Goal: Task Accomplishment & Management: Manage account settings

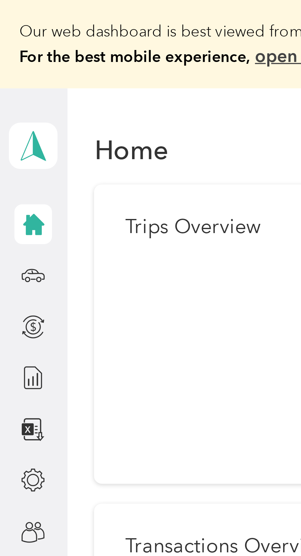
click at [8, 146] on icon at bounding box center [9, 148] width 7 height 7
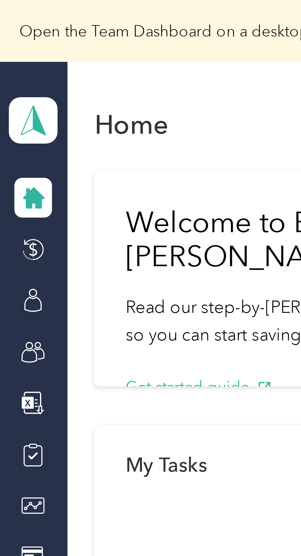
click at [8, 96] on icon at bounding box center [9, 97] width 7 height 7
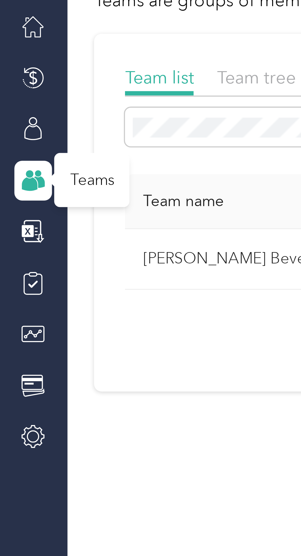
click at [72, 67] on span "Team tree" at bounding box center [71, 69] width 22 height 6
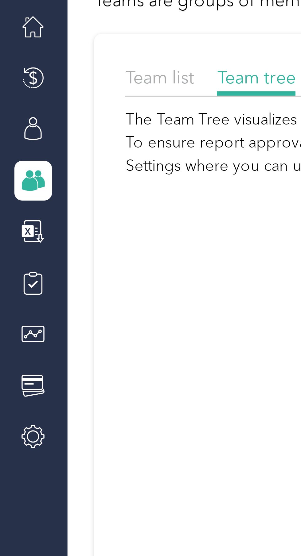
click at [45, 70] on span "Team list" at bounding box center [44, 69] width 19 height 6
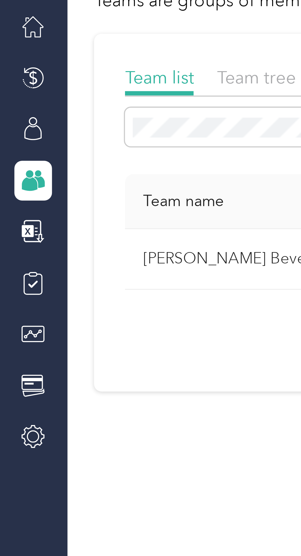
click at [9, 84] on icon at bounding box center [9, 83] width 7 height 7
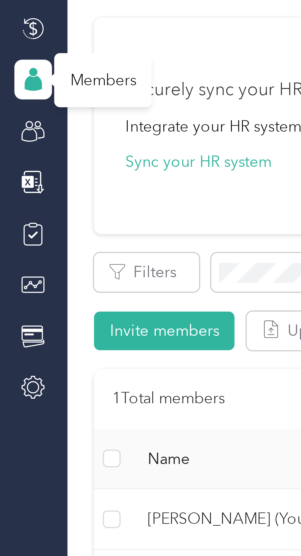
click at [30, 84] on div "Members" at bounding box center [28, 83] width 27 height 15
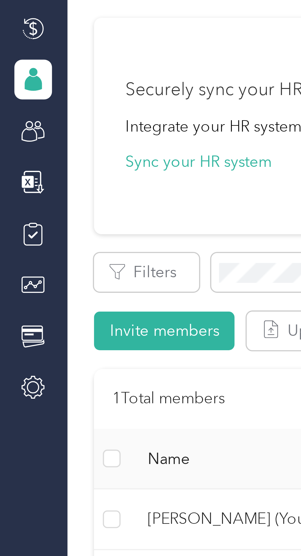
click at [11, 84] on icon at bounding box center [9, 85] width 5 height 4
click at [9, 84] on icon at bounding box center [9, 85] width 5 height 4
click at [10, 98] on icon at bounding box center [9, 97] width 7 height 7
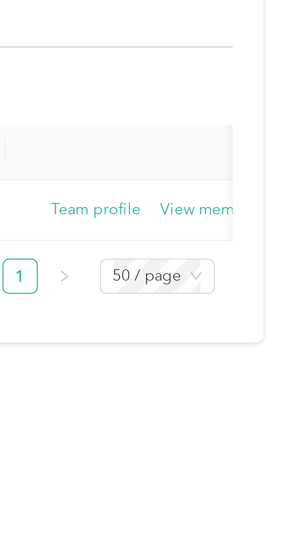
click at [275, 119] on button "View members" at bounding box center [275, 119] width 29 height 7
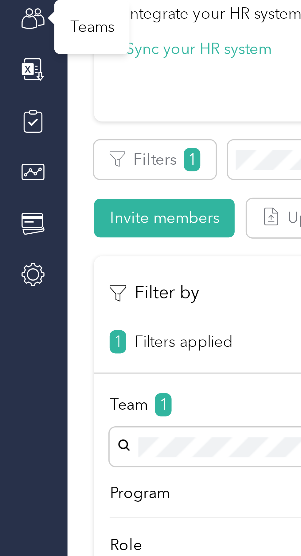
click at [47, 152] on button "Invite members" at bounding box center [45, 153] width 39 height 11
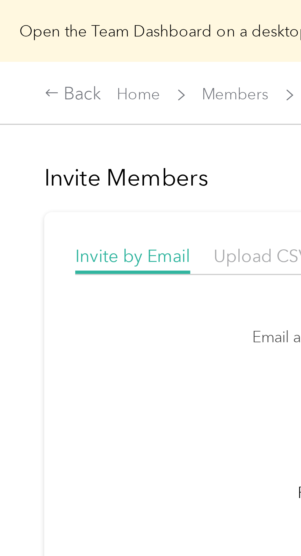
click at [16, 26] on icon at bounding box center [14, 26] width 4 height 4
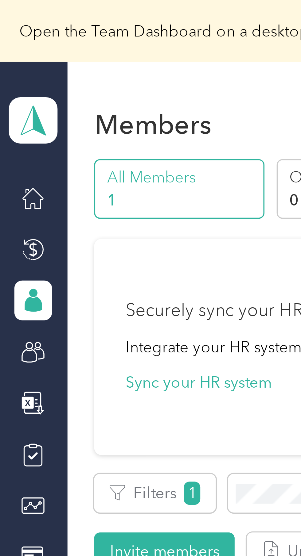
click at [8, 96] on icon at bounding box center [9, 97] width 7 height 7
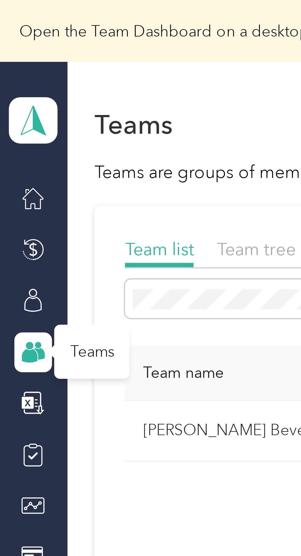
scroll to position [0, 11]
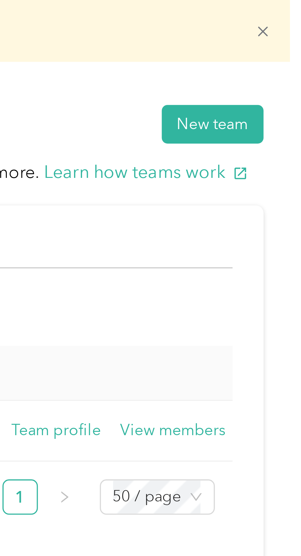
click at [267, 118] on button "View members" at bounding box center [264, 119] width 29 height 7
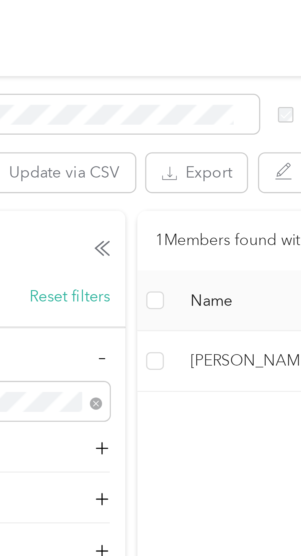
click at [133, 205] on span "[PERSON_NAME] (You)" at bounding box center [156, 205] width 52 height 7
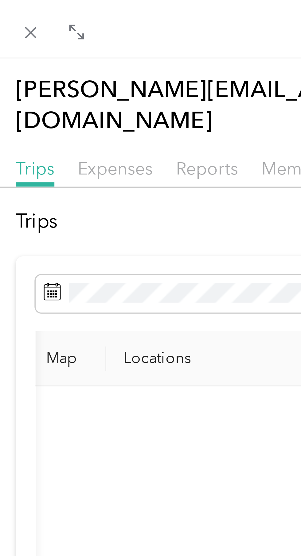
scroll to position [0, 133]
click at [156, 44] on span "Member info" at bounding box center [164, 47] width 29 height 6
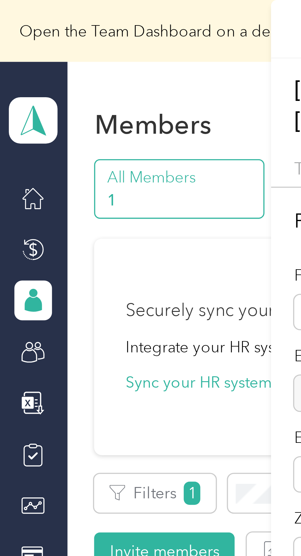
click at [8, 55] on div "[PERSON_NAME][EMAIL_ADDRESS][PERSON_NAME][DOMAIN_NAME] Trips Expenses Reports M…" at bounding box center [150, 278] width 301 height 556
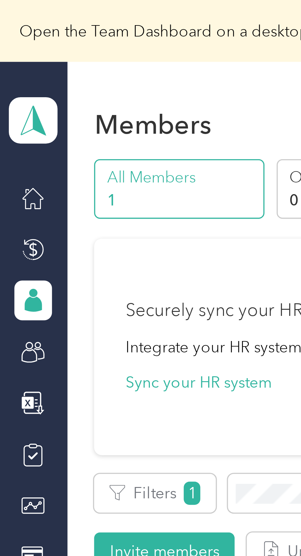
click at [6, 54] on icon at bounding box center [9, 55] width 7 height 7
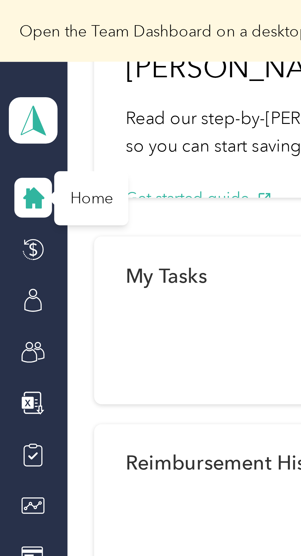
scroll to position [60, 0]
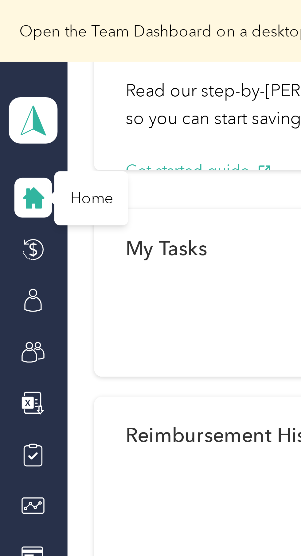
click at [11, 100] on icon at bounding box center [9, 97] width 7 height 7
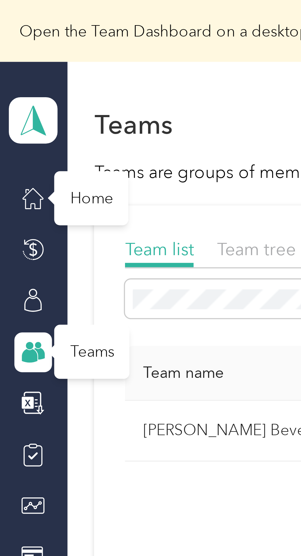
click at [33, 94] on div "Teams" at bounding box center [25, 97] width 21 height 15
click at [45, 97] on th "Team name" at bounding box center [65, 103] width 61 height 15
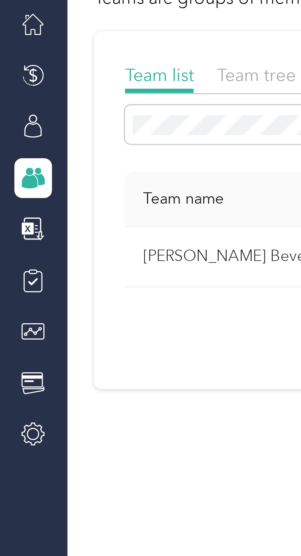
click at [12, 83] on icon at bounding box center [9, 83] width 7 height 7
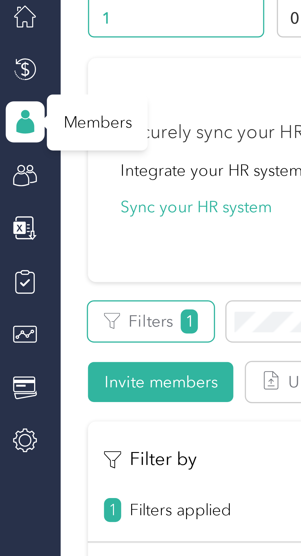
click at [54, 137] on span "1" at bounding box center [53, 137] width 5 height 6
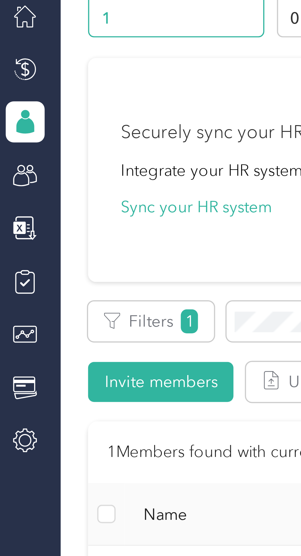
click at [49, 138] on button "Filters 1" at bounding box center [43, 137] width 34 height 11
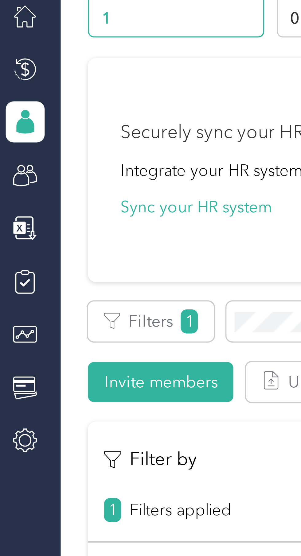
click at [11, 157] on icon at bounding box center [9, 155] width 7 height 7
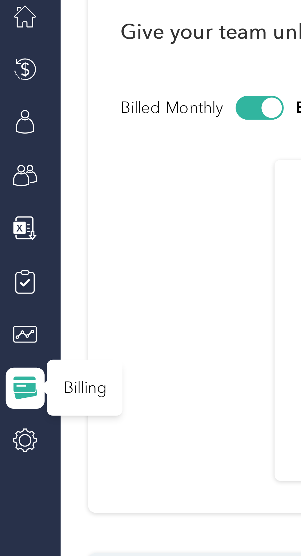
click at [10, 140] on icon at bounding box center [9, 140] width 7 height 7
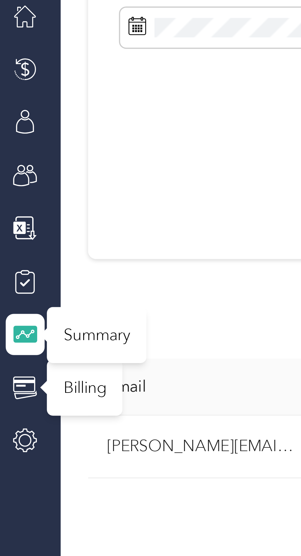
click at [11, 128] on icon at bounding box center [9, 126] width 7 height 7
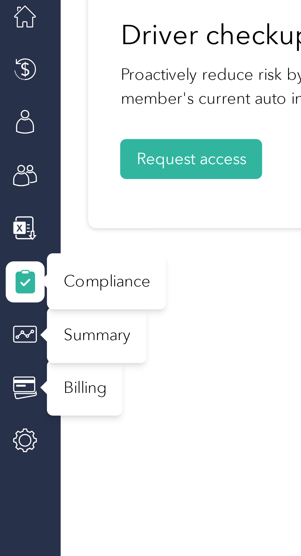
click at [10, 96] on icon at bounding box center [10, 96] width 1 height 0
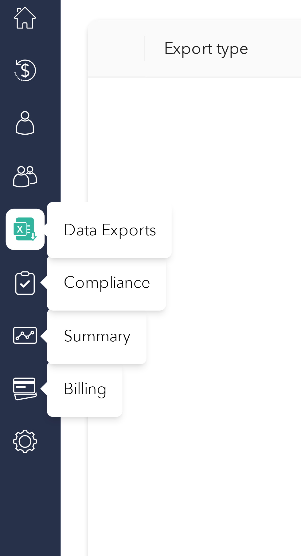
click at [8, 83] on icon at bounding box center [9, 81] width 7 height 7
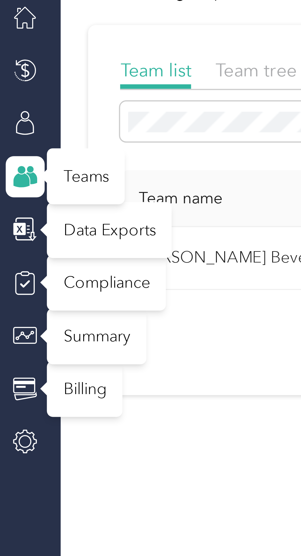
click at [26, 82] on div "Teams" at bounding box center [25, 80] width 21 height 15
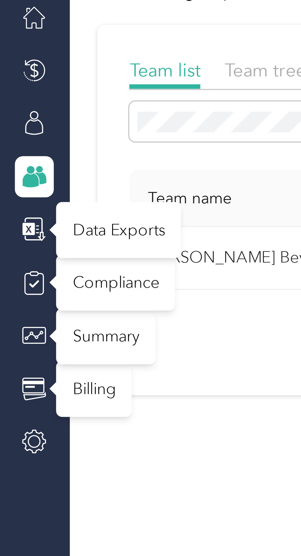
click at [7, 83] on icon at bounding box center [9, 81] width 7 height 7
click at [11, 81] on icon at bounding box center [11, 81] width 3 height 3
click at [14, 82] on div at bounding box center [9, 80] width 10 height 11
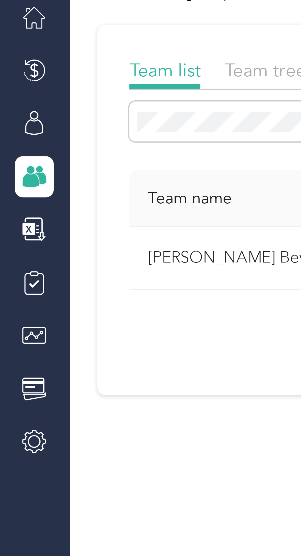
click at [12, 82] on icon at bounding box center [11, 81] width 3 height 3
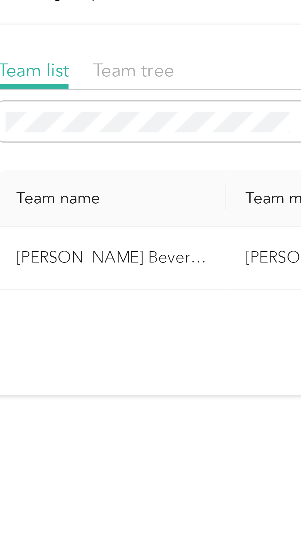
click at [75, 54] on span "Team tree" at bounding box center [71, 52] width 22 height 6
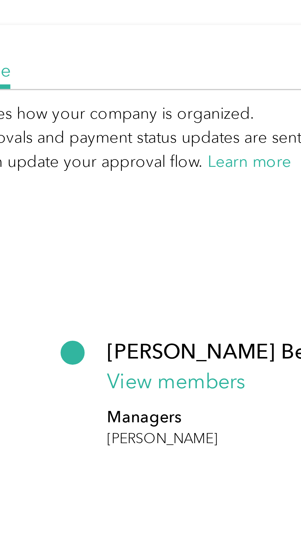
click at [137, 135] on button "View members" at bounding box center [126, 136] width 37 height 8
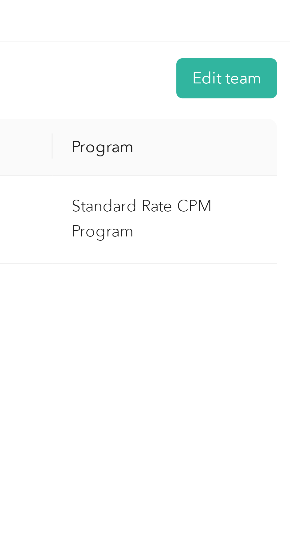
click at [287, 29] on button "Edit team" at bounding box center [280, 26] width 27 height 11
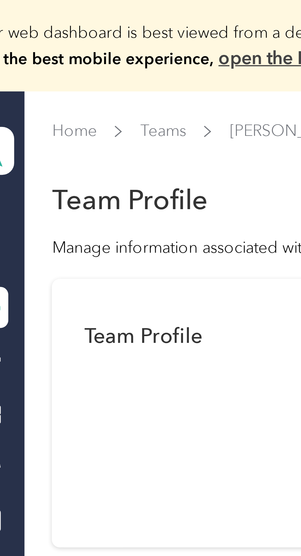
click at [57, 37] on link "Teams" at bounding box center [56, 35] width 12 height 5
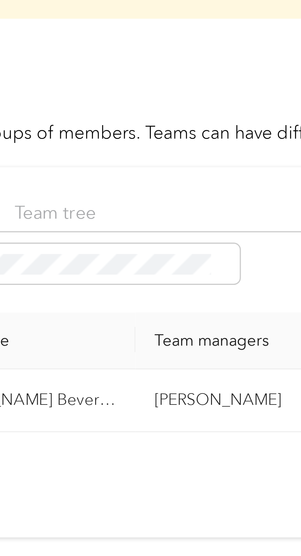
scroll to position [0, 11]
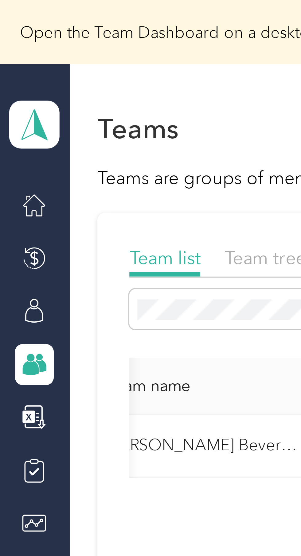
click at [10, 35] on polygon at bounding box center [11, 33] width 3 height 8
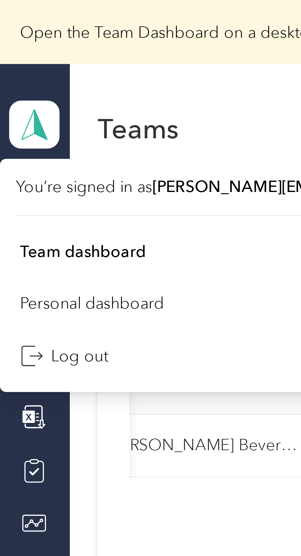
click at [33, 82] on div "Personal dashboard" at bounding box center [25, 81] width 39 height 6
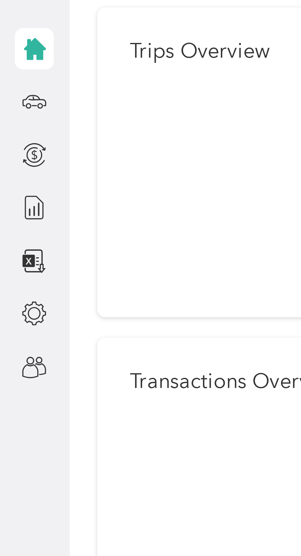
click at [11, 148] on icon at bounding box center [9, 148] width 7 height 7
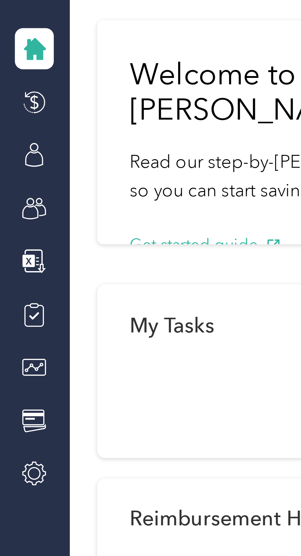
click at [11, 82] on icon at bounding box center [9, 83] width 7 height 7
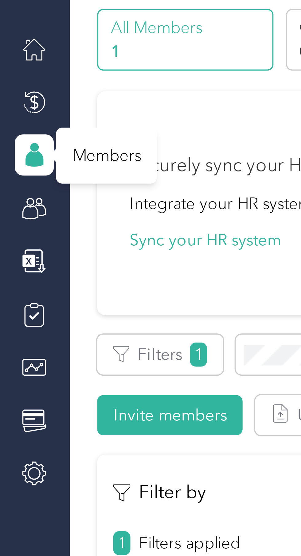
click at [32, 83] on div "Members" at bounding box center [28, 83] width 27 height 15
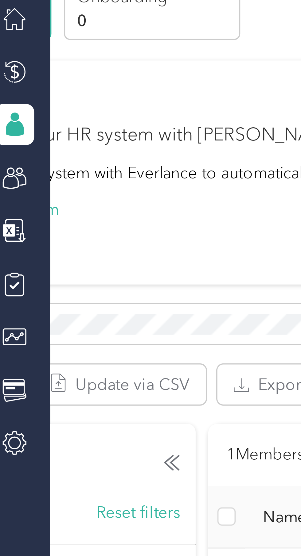
scroll to position [0, 53]
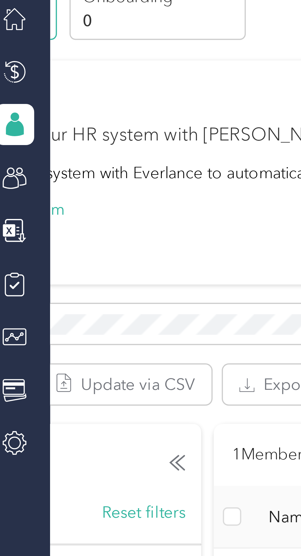
click at [8, 99] on icon at bounding box center [9, 97] width 7 height 7
